Goal: Task Accomplishment & Management: Use online tool/utility

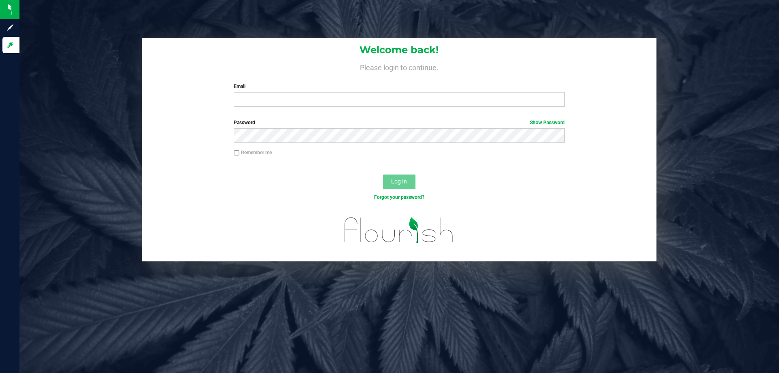
click at [377, 92] on div "Email Required Please format your email correctly." at bounding box center [399, 95] width 343 height 24
click at [379, 93] on input "Email" at bounding box center [399, 99] width 331 height 15
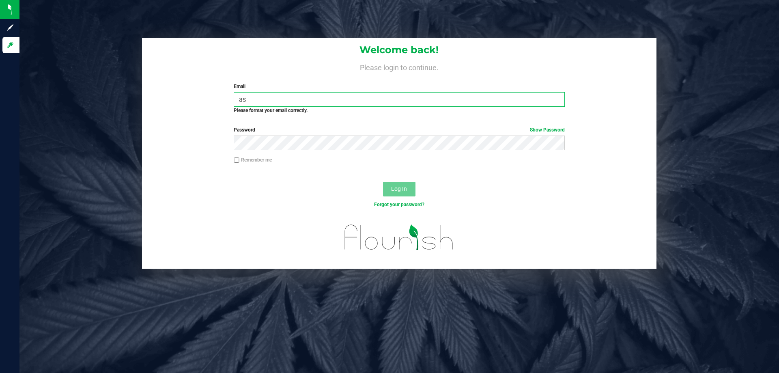
type input "a"
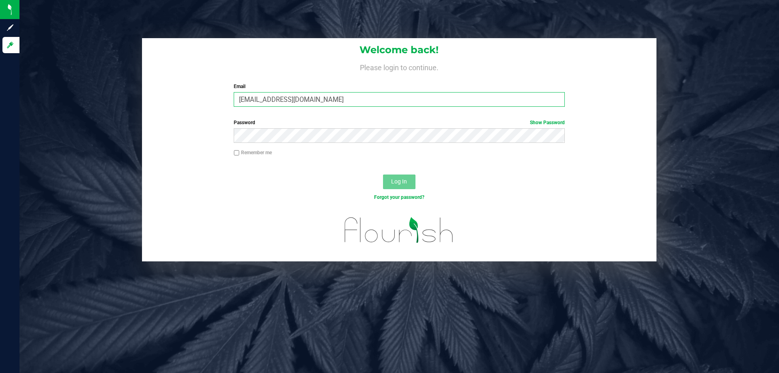
type input "[EMAIL_ADDRESS][DOMAIN_NAME]"
click at [360, 145] on div "Password Show Password" at bounding box center [399, 134] width 514 height 30
click at [383, 174] on button "Log In" at bounding box center [399, 181] width 32 height 15
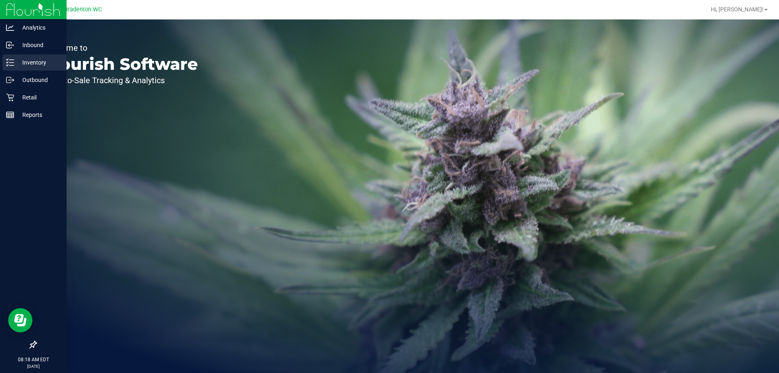
click at [44, 65] on p "Inventory" at bounding box center [38, 63] width 49 height 10
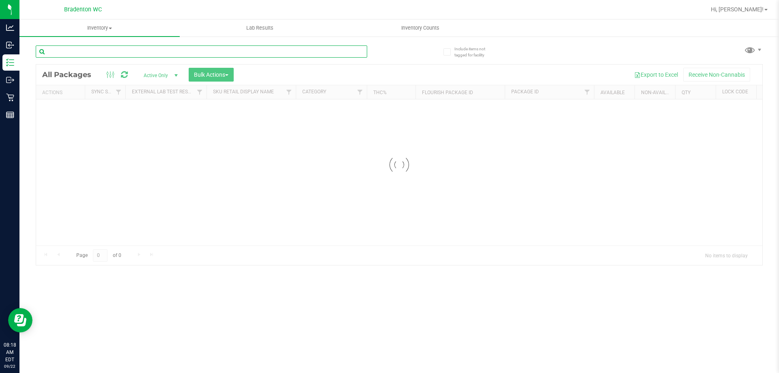
click at [125, 48] on input "text" at bounding box center [201, 51] width 331 height 12
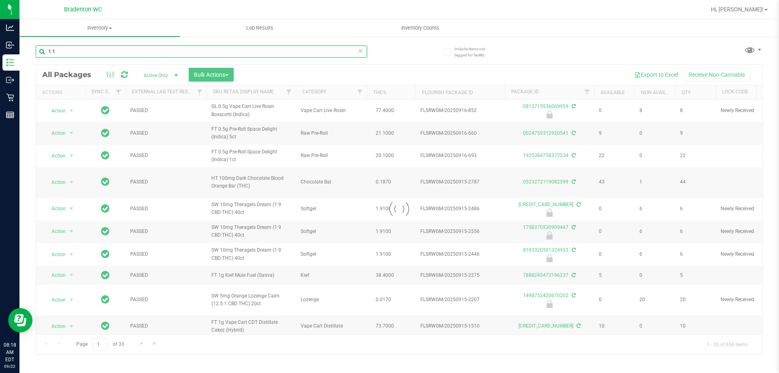
type input "1:1"
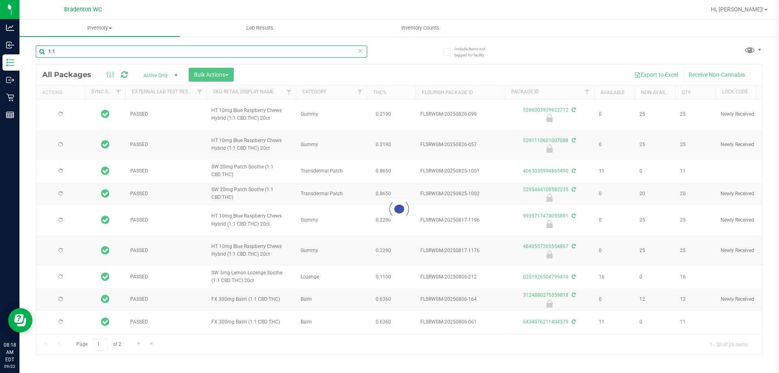
type input "[DATE]"
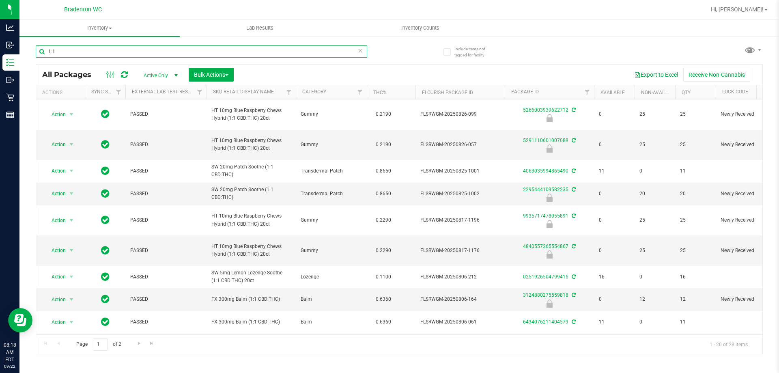
type input "1:1"
click at [362, 51] on icon at bounding box center [360, 50] width 6 height 10
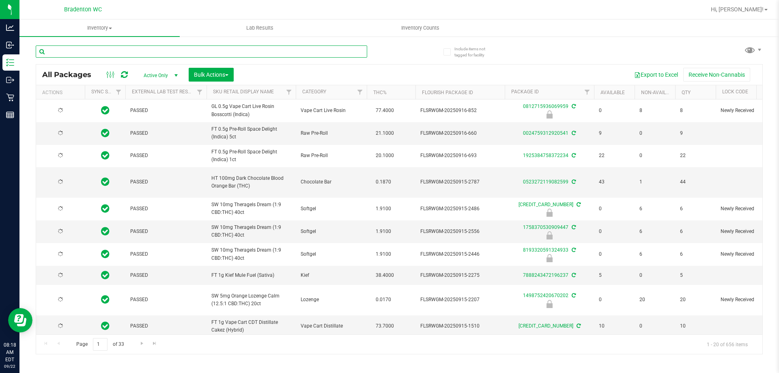
type input "[DATE]"
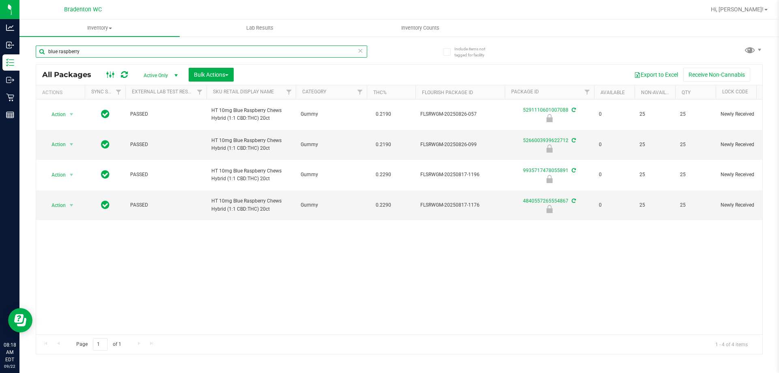
type input "blue raspberry"
click at [112, 76] on icon at bounding box center [110, 75] width 9 height 10
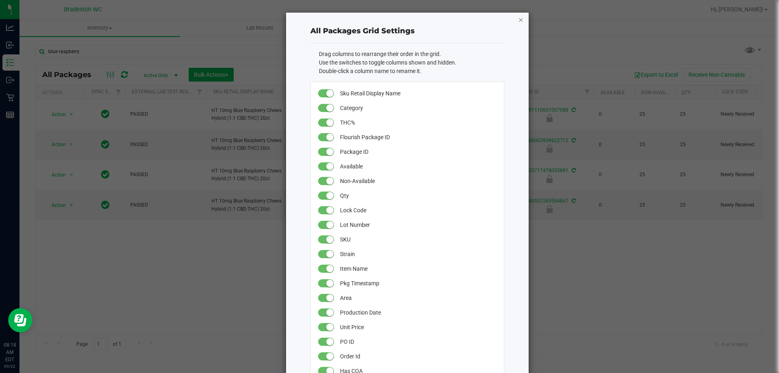
click at [518, 16] on icon "button" at bounding box center [521, 20] width 6 height 10
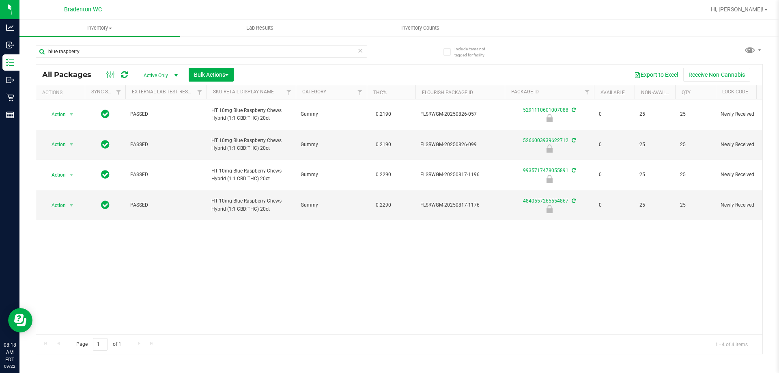
click at [174, 74] on span "select" at bounding box center [176, 75] width 6 height 6
click at [215, 288] on div "Action Action Edit attributes Global inventory Locate package Package audit log…" at bounding box center [399, 216] width 726 height 235
click at [420, 77] on div "Export to Excel Receive Non-Cannabis" at bounding box center [498, 75] width 517 height 14
click at [185, 335] on div "Page 1 of 1 1 - 4 of 4 items" at bounding box center [399, 343] width 726 height 19
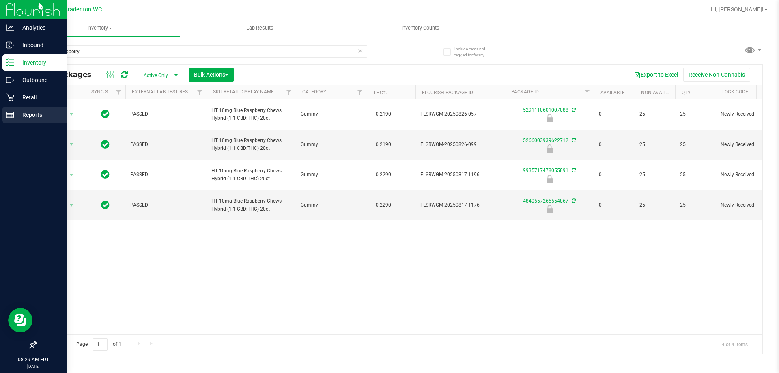
click at [11, 116] on line at bounding box center [11, 116] width 0 height 4
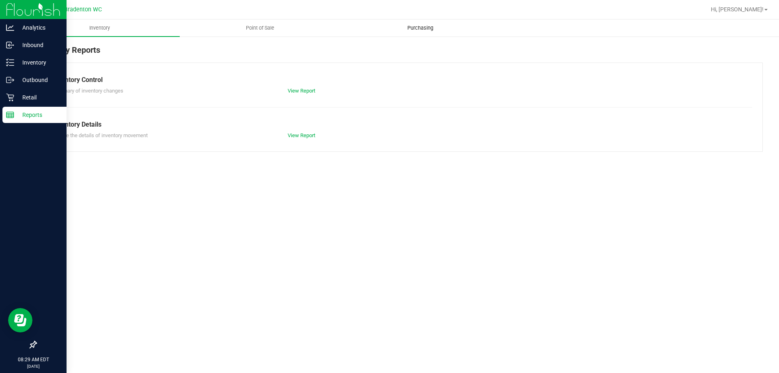
click at [342, 30] on uib-tab-heading "Purchasing" at bounding box center [419, 28] width 159 height 16
click at [270, 26] on span "Point of Sale" at bounding box center [260, 27] width 50 height 7
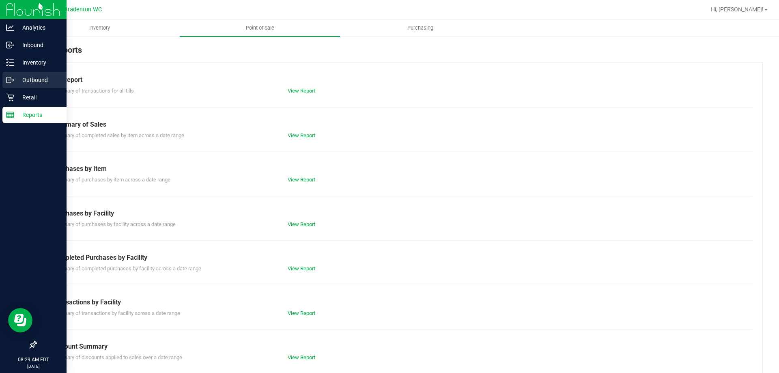
click at [13, 80] on icon at bounding box center [10, 80] width 8 height 8
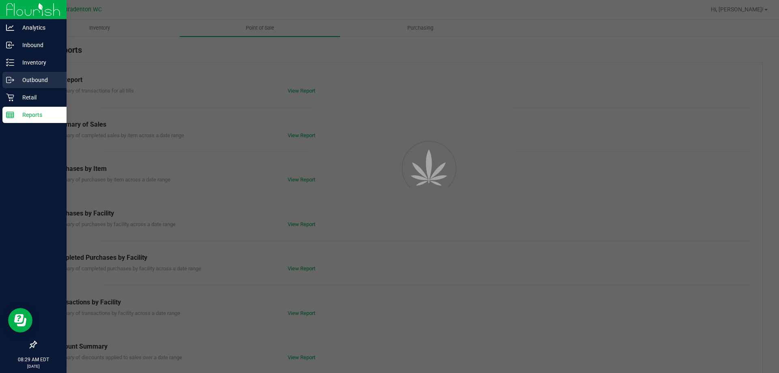
click at [23, 98] on p "Retail" at bounding box center [38, 98] width 49 height 10
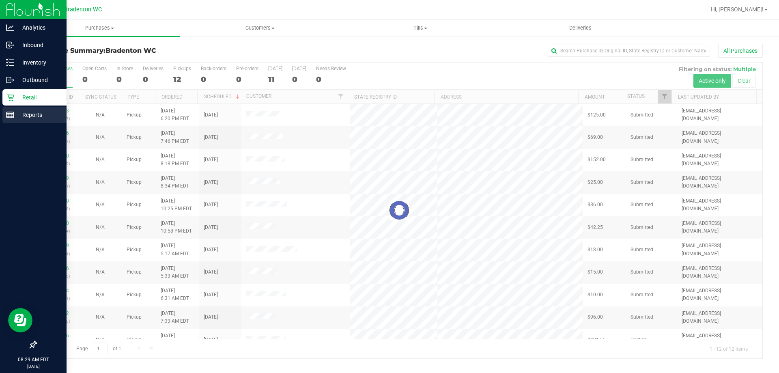
click at [31, 112] on p "Reports" at bounding box center [38, 115] width 49 height 10
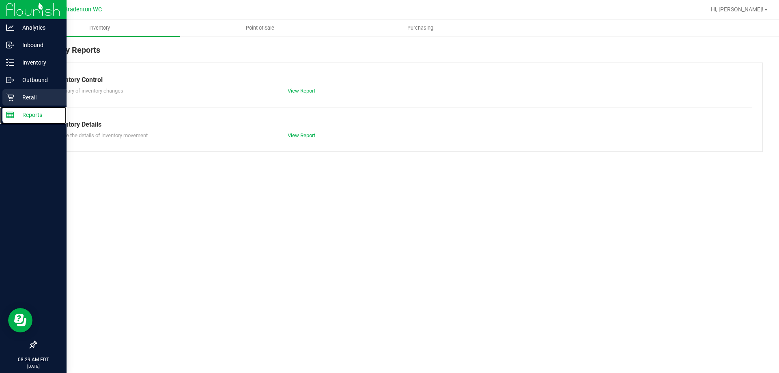
click at [34, 97] on p "Retail" at bounding box center [38, 98] width 49 height 10
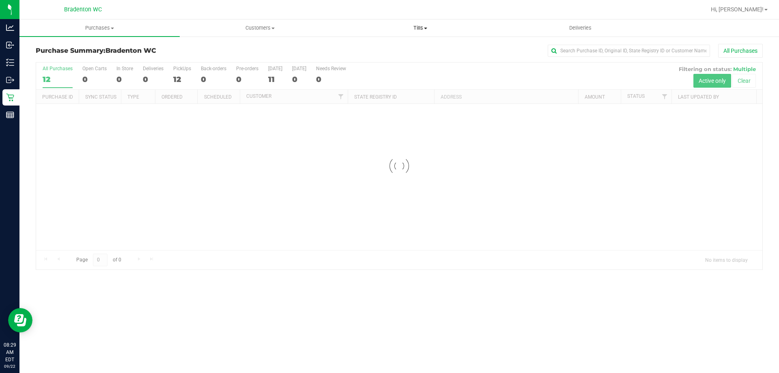
click at [418, 28] on span "Tills" at bounding box center [419, 27] width 159 height 7
click at [384, 47] on span "Manage tills" at bounding box center [367, 48] width 55 height 7
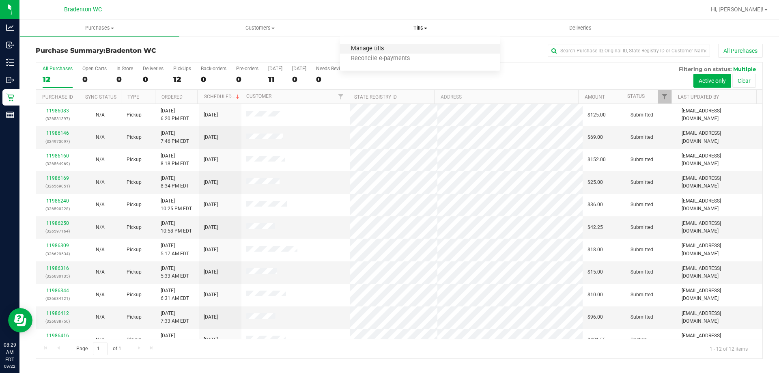
click at [378, 50] on span "Manage tills" at bounding box center [367, 48] width 55 height 7
